Goal: Navigation & Orientation: Find specific page/section

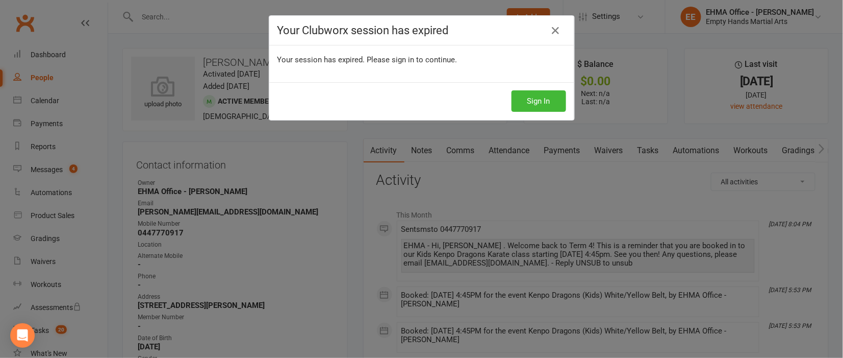
click at [322, 190] on div "Your Clubworx session has expired Your session has expired. Please sign in to c…" at bounding box center [421, 179] width 843 height 358
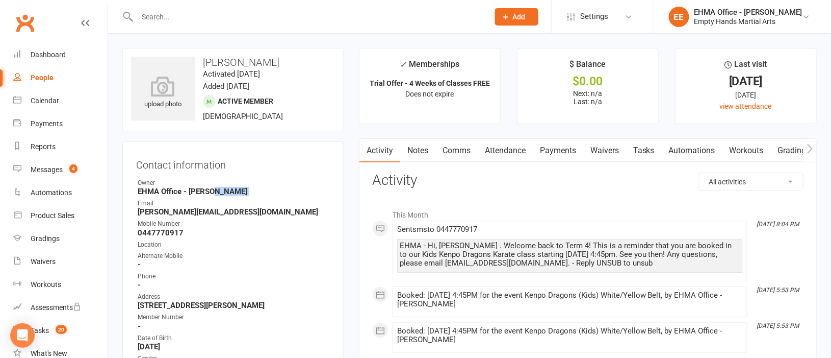
click at [322, 190] on strong "EHMA Office - [PERSON_NAME]" at bounding box center [234, 191] width 192 height 9
click at [48, 99] on div "Calendar" at bounding box center [45, 100] width 29 height 8
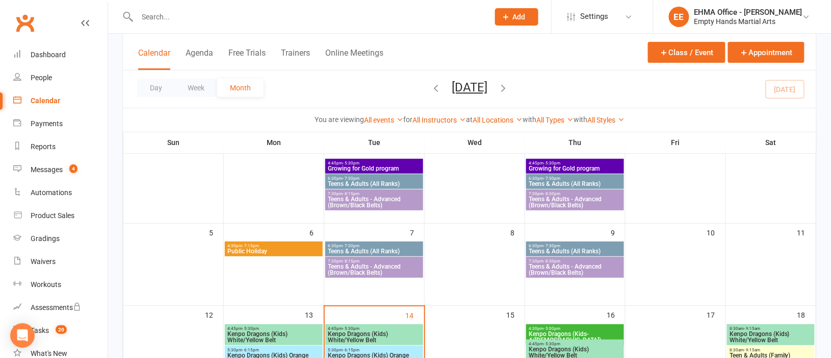
scroll to position [153, 0]
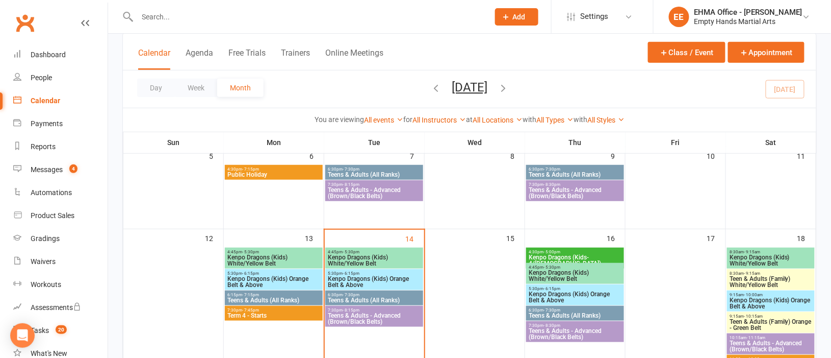
click at [361, 254] on span "Kenpo Dragons (Kids) White/Yellow Belt" at bounding box center [374, 260] width 94 height 12
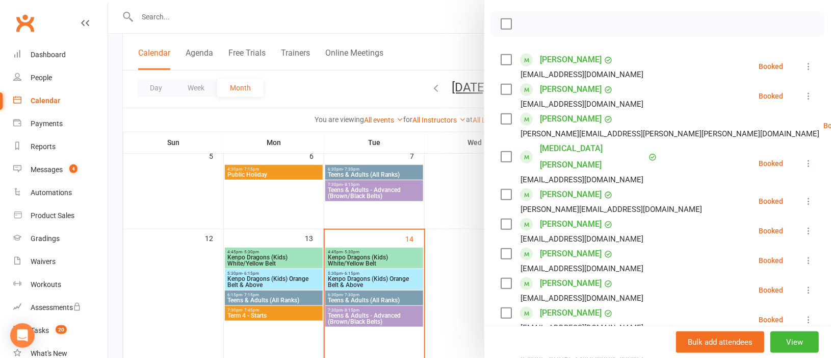
click at [408, 210] on div at bounding box center [469, 179] width 723 height 358
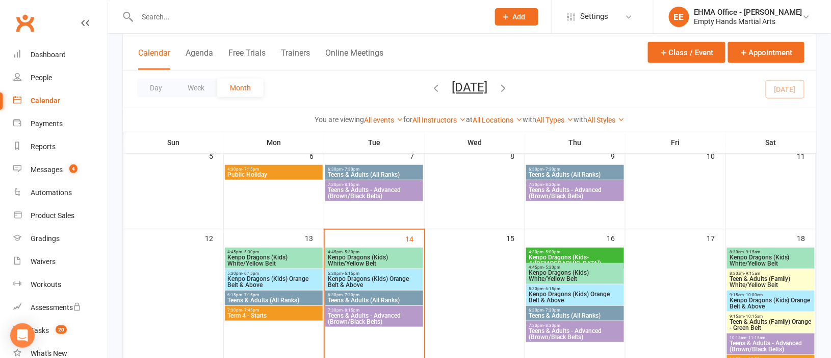
click at [550, 271] on span "Kenpo Dragons (Kids) White/Yellow Belt" at bounding box center [575, 275] width 94 height 12
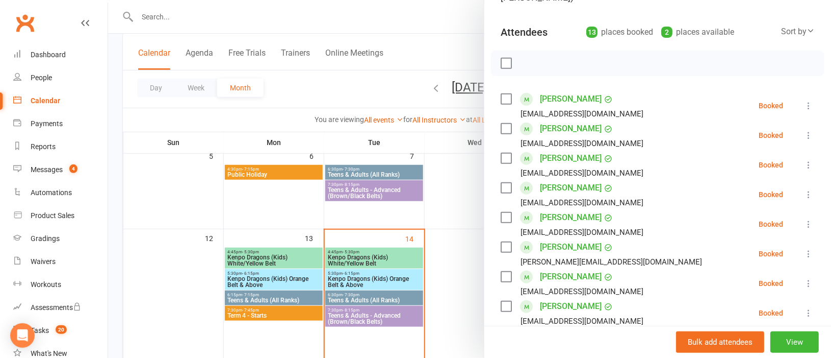
scroll to position [76, 0]
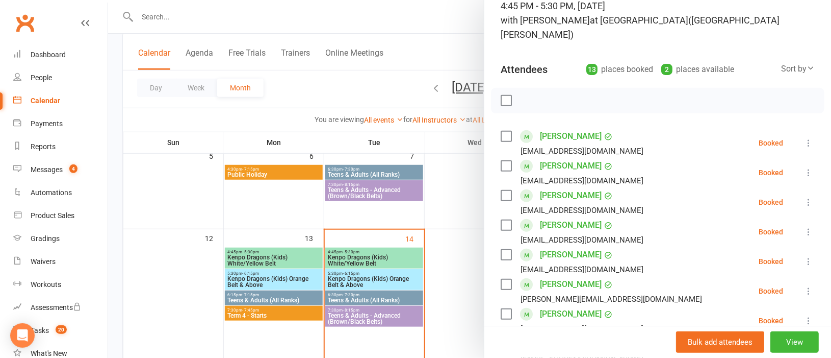
click at [364, 260] on div at bounding box center [469, 179] width 723 height 358
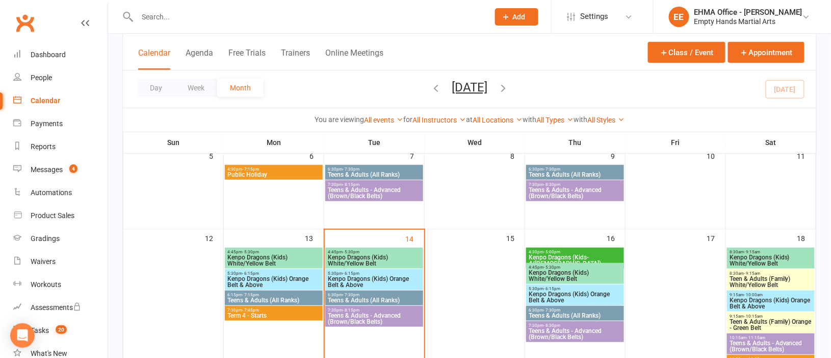
click at [364, 260] on span "Kenpo Dragons (Kids) White/Yellow Belt" at bounding box center [374, 260] width 94 height 12
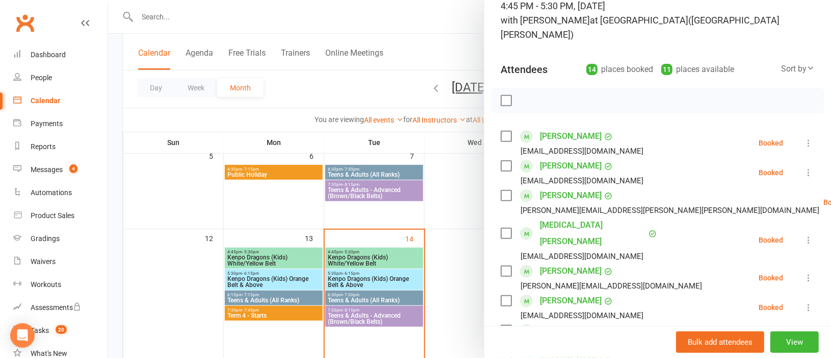
click at [470, 223] on div at bounding box center [469, 179] width 723 height 358
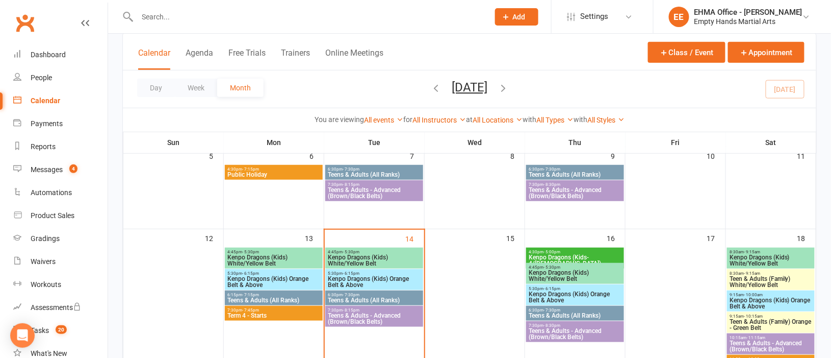
click at [554, 275] on span "Kenpo Dragons (Kids) White/Yellow Belt" at bounding box center [575, 275] width 94 height 12
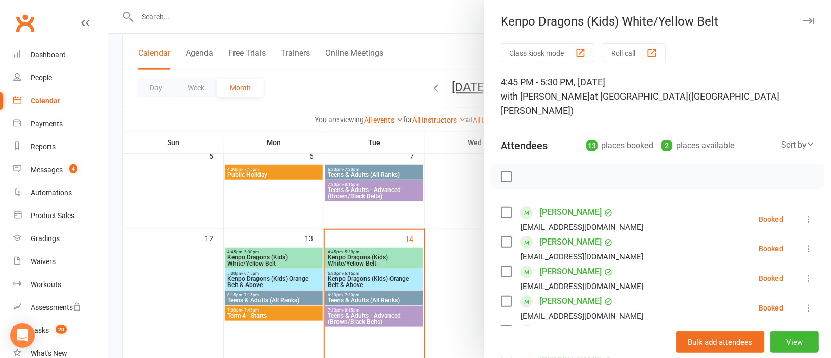
click at [460, 257] on div at bounding box center [469, 179] width 723 height 358
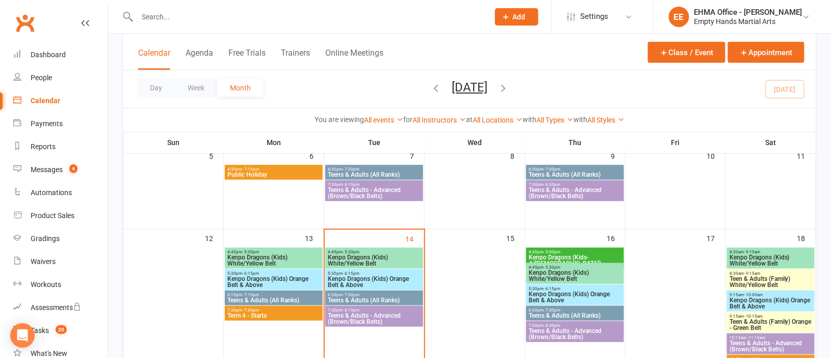
click at [546, 255] on span "Kenpo Dragons (Kids-4/5 yr old)" at bounding box center [575, 260] width 94 height 12
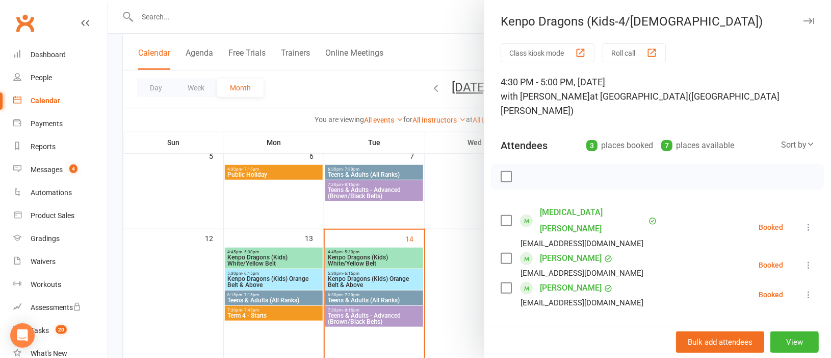
click at [452, 231] on div at bounding box center [469, 179] width 723 height 358
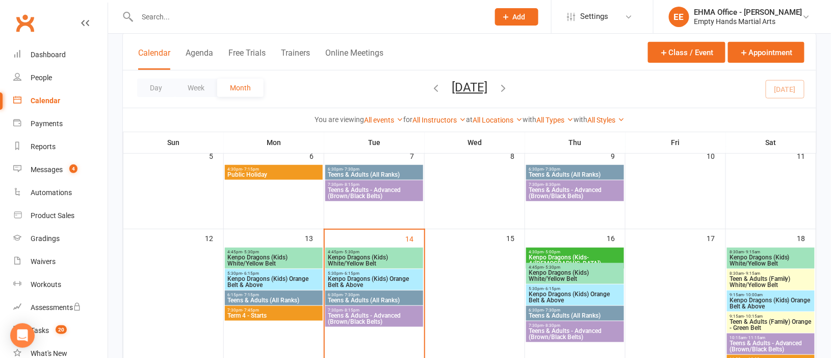
click at [553, 275] on span "Kenpo Dragons (Kids) White/Yellow Belt" at bounding box center [575, 275] width 94 height 12
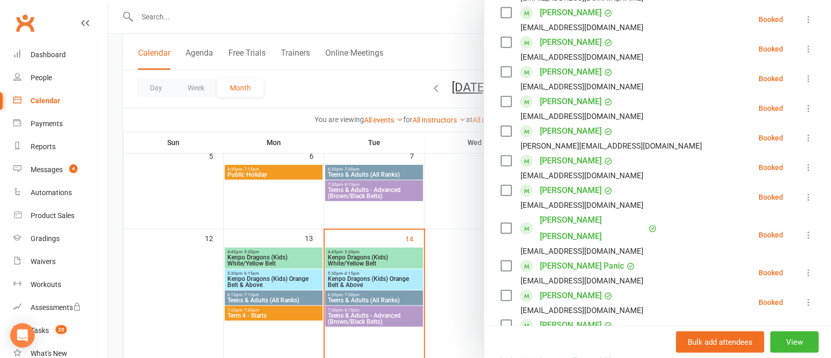
scroll to position [153, 0]
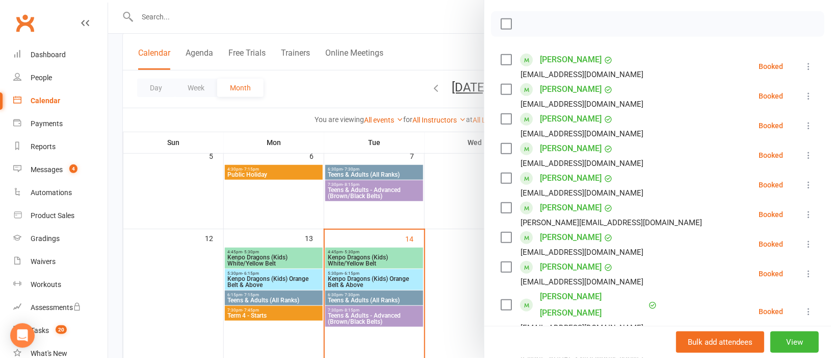
click at [392, 255] on div at bounding box center [469, 179] width 723 height 358
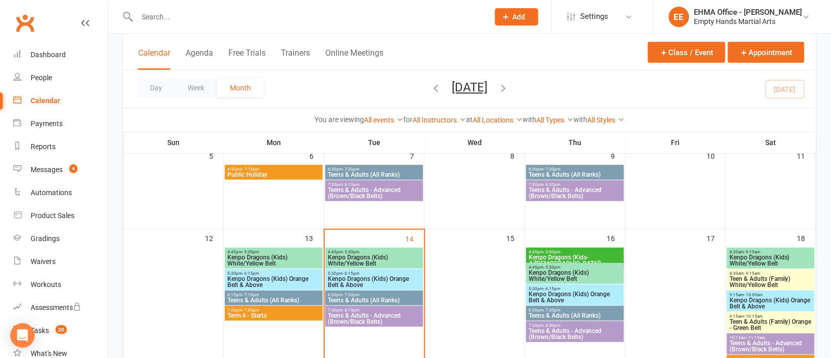
click at [392, 255] on span "Kenpo Dragons (Kids) White/Yellow Belt" at bounding box center [374, 260] width 94 height 12
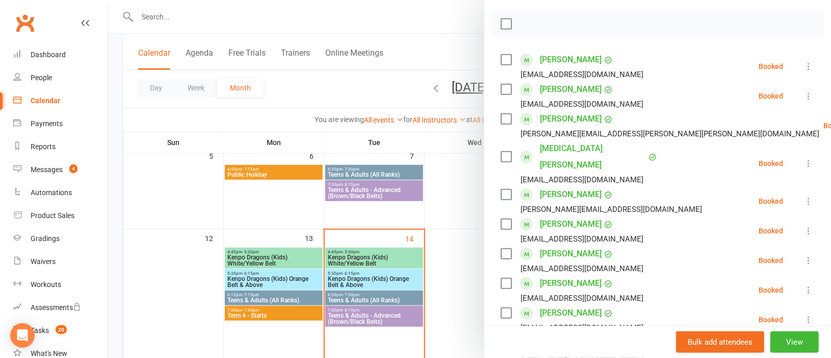
click at [451, 275] on div at bounding box center [469, 179] width 723 height 358
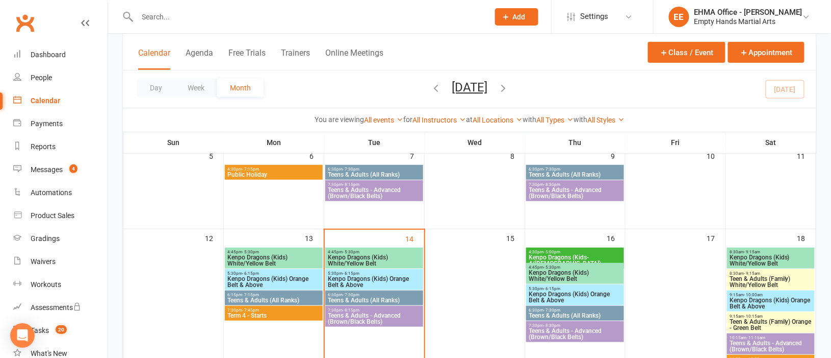
click at [558, 269] on span "Kenpo Dragons (Kids) White/Yellow Belt" at bounding box center [575, 275] width 94 height 12
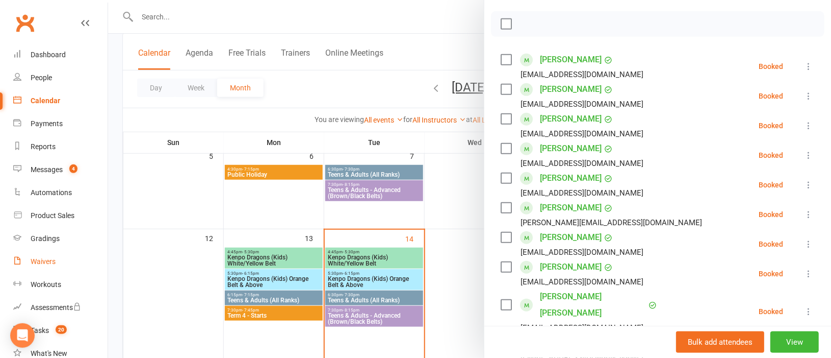
click at [45, 257] on div "Waivers" at bounding box center [43, 261] width 25 height 8
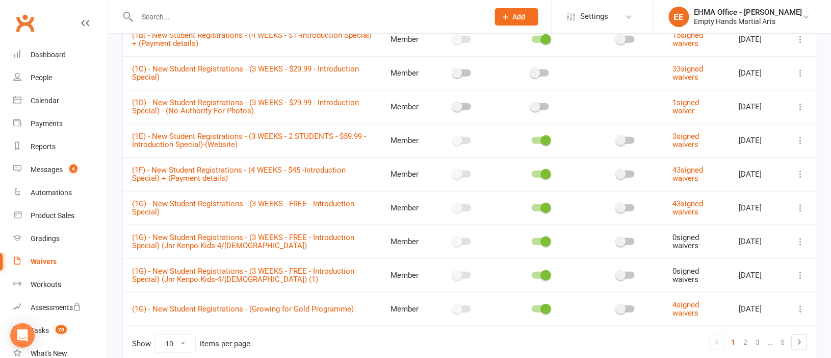
scroll to position [201, 0]
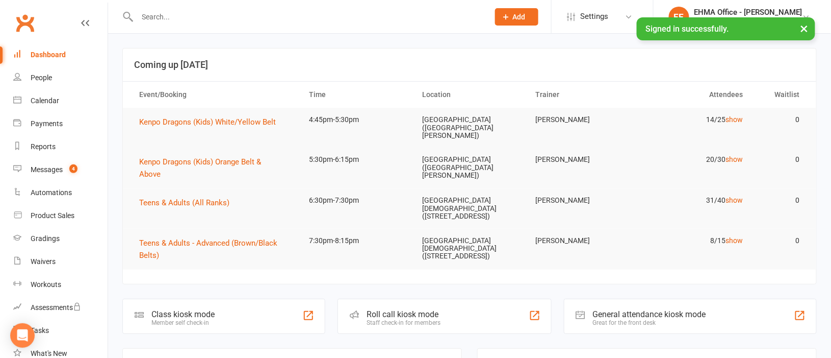
click at [313, 16] on input "text" at bounding box center [308, 17] width 348 height 14
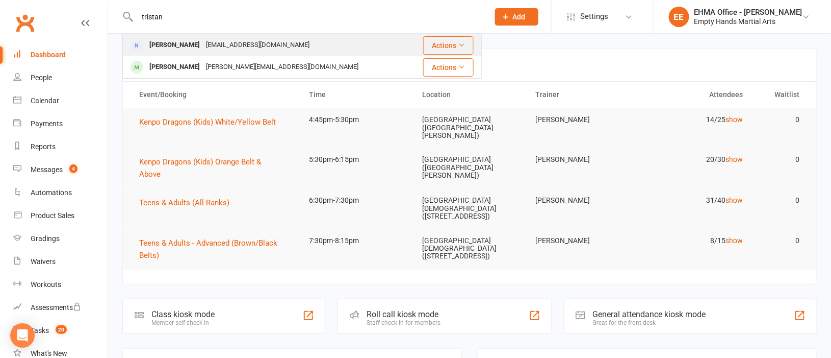
type input "tristan"
click at [264, 42] on div "tpshep@hotmail.com" at bounding box center [258, 45] width 110 height 15
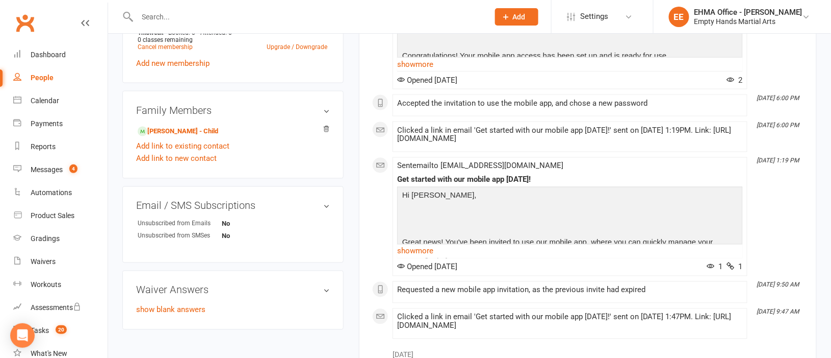
scroll to position [536, 0]
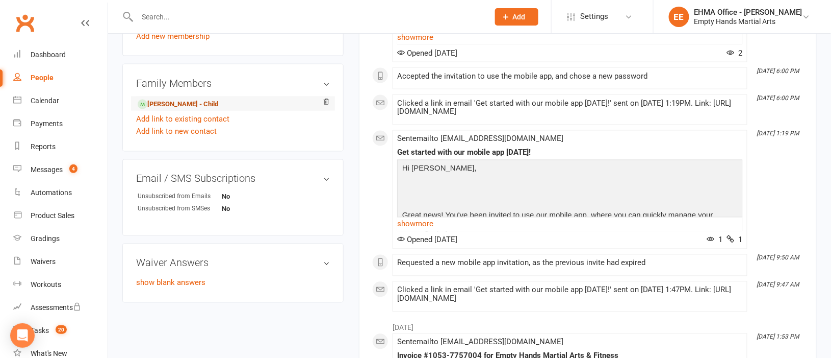
click at [184, 105] on link "Jett Shepherd - Child" at bounding box center [178, 104] width 81 height 11
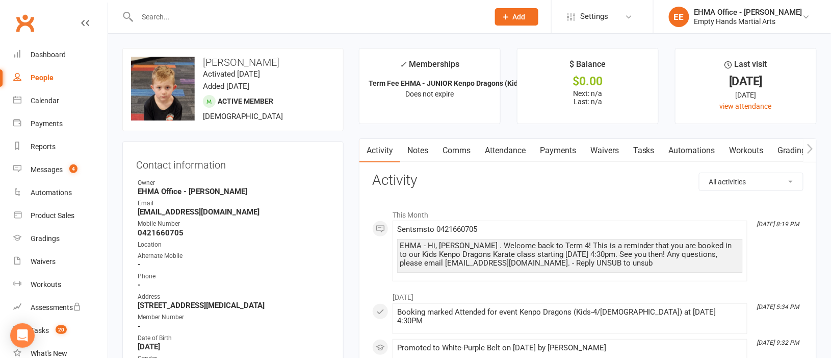
click at [271, 14] on input "text" at bounding box center [308, 17] width 348 height 14
paste input "neelpatel247@hotmail.com"
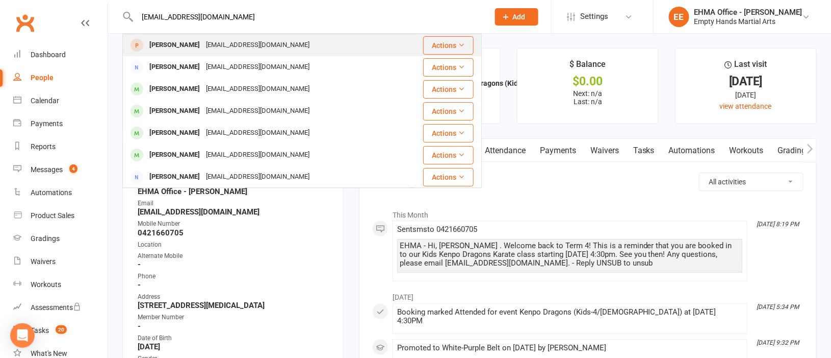
type input "neelpatel247@hotmail.com"
click at [244, 46] on div "neelpatel247@hotmail.com" at bounding box center [258, 45] width 110 height 15
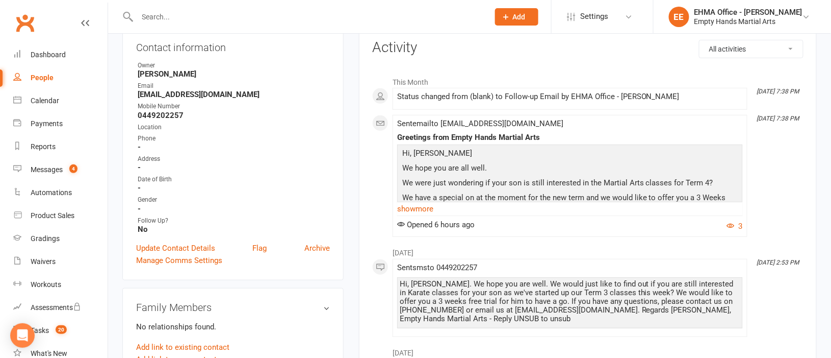
scroll to position [153, 0]
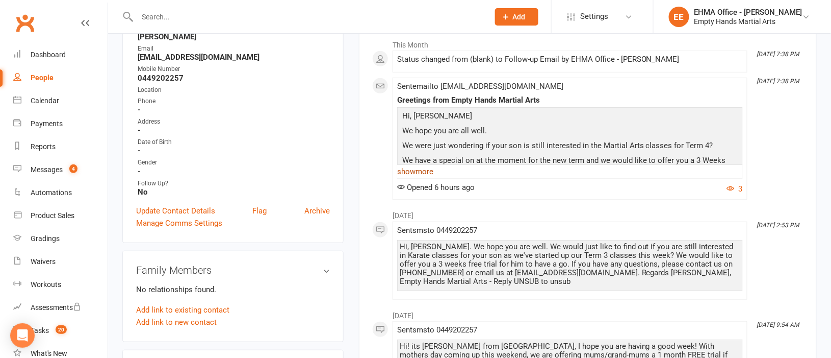
click at [434, 171] on link "show more" at bounding box center [570, 171] width 346 height 14
